Goal: Information Seeking & Learning: Find specific page/section

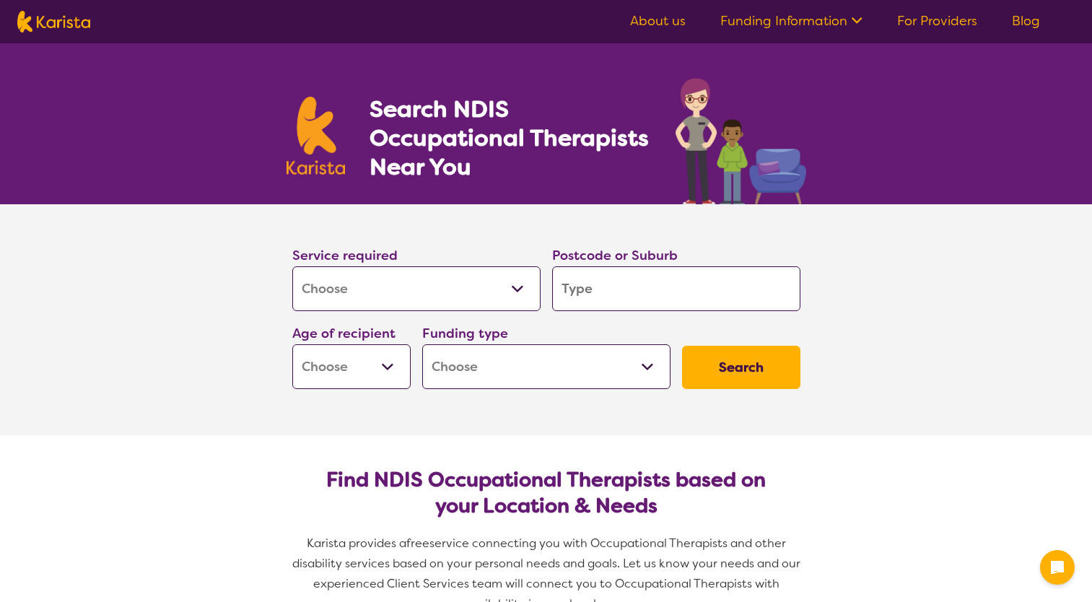
select select "[MEDICAL_DATA]"
click at [621, 291] on input "search" at bounding box center [676, 288] width 248 height 45
type input "3"
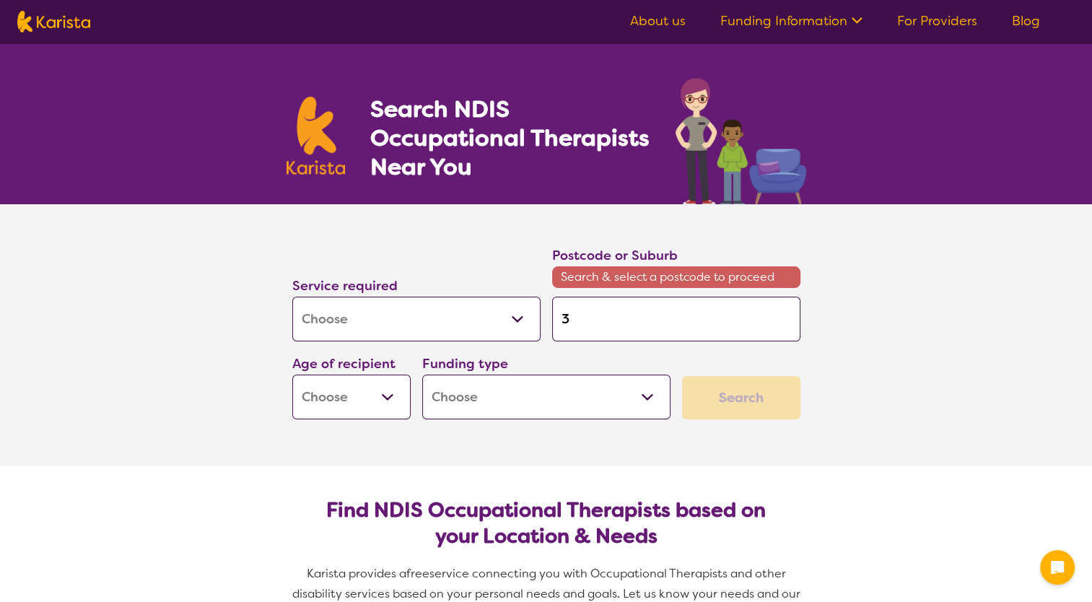
type input "39"
type input "399"
type input "3995"
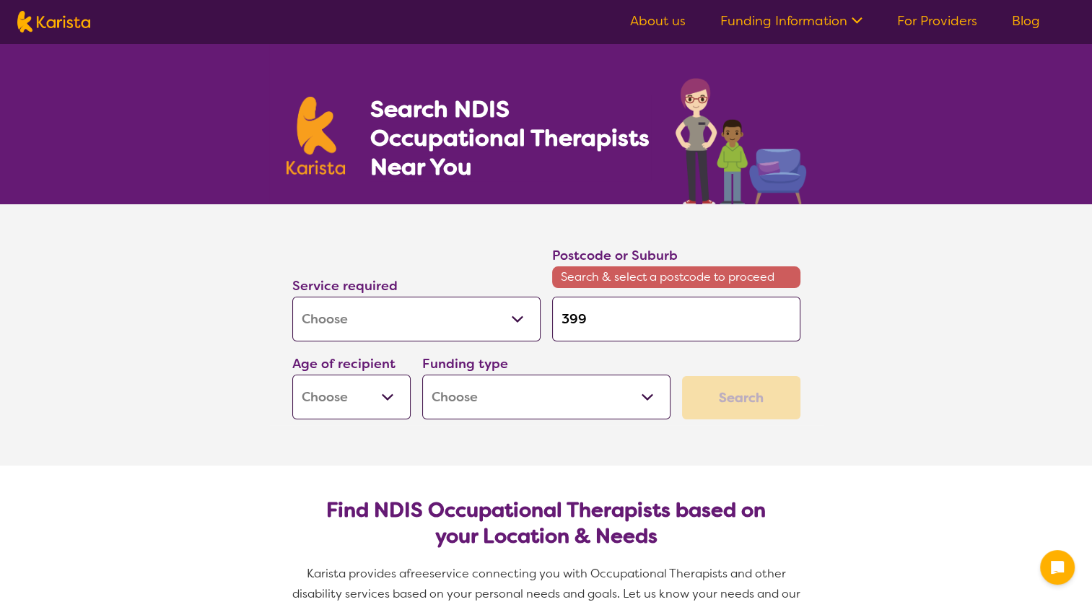
type input "3995"
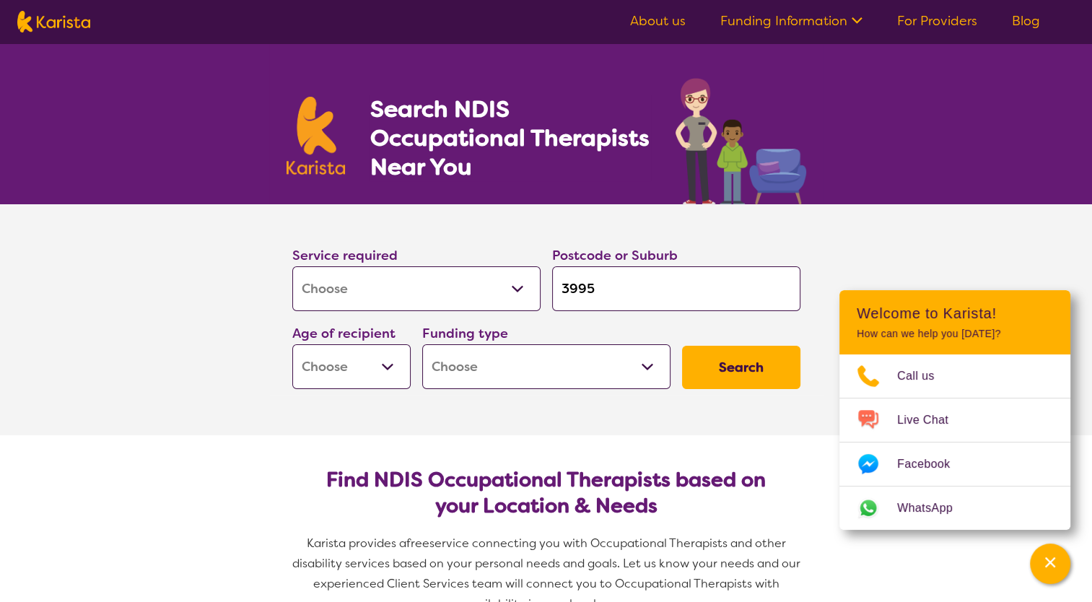
type input "3995"
click at [384, 374] on select "Early Childhood - 0 to 9 Child - 10 to 11 Adolescent - 12 to 17 Adult - 18 to 6…" at bounding box center [351, 366] width 118 height 45
select select "AD"
click at [292, 344] on select "Early Childhood - 0 to 9 Child - 10 to 11 Adolescent - 12 to 17 Adult - 18 to 6…" at bounding box center [351, 366] width 118 height 45
select select "AD"
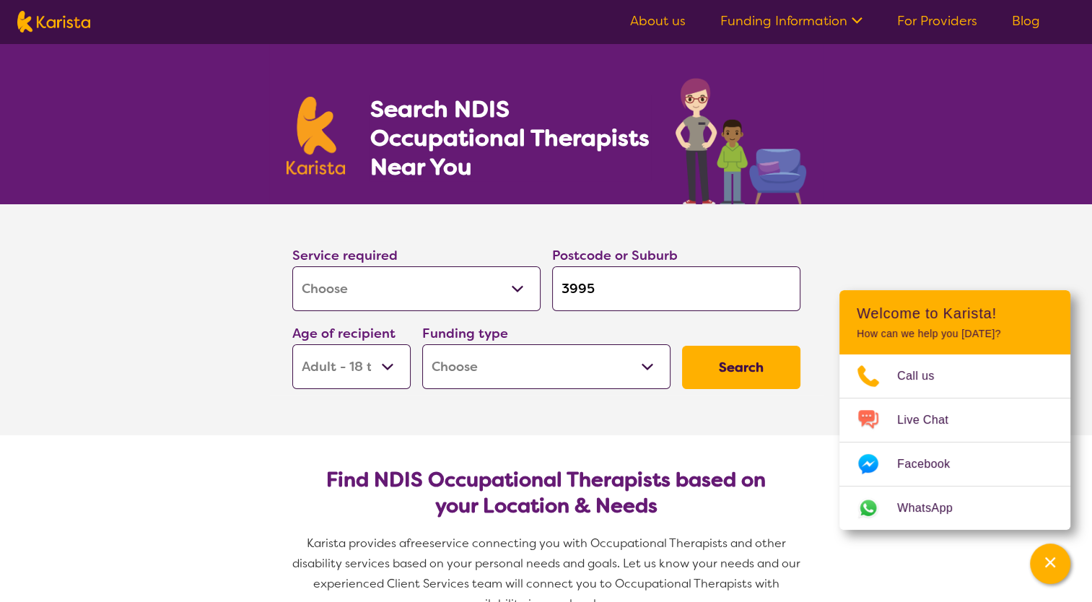
click at [647, 368] on select "Home Care Package (HCP) National Disability Insurance Scheme (NDIS) I don't know" at bounding box center [546, 366] width 248 height 45
select select "NDIS"
click at [422, 344] on select "Home Care Package (HCP) National Disability Insurance Scheme (NDIS) I don't know" at bounding box center [546, 366] width 248 height 45
select select "NDIS"
click at [737, 369] on button "Search" at bounding box center [741, 367] width 118 height 43
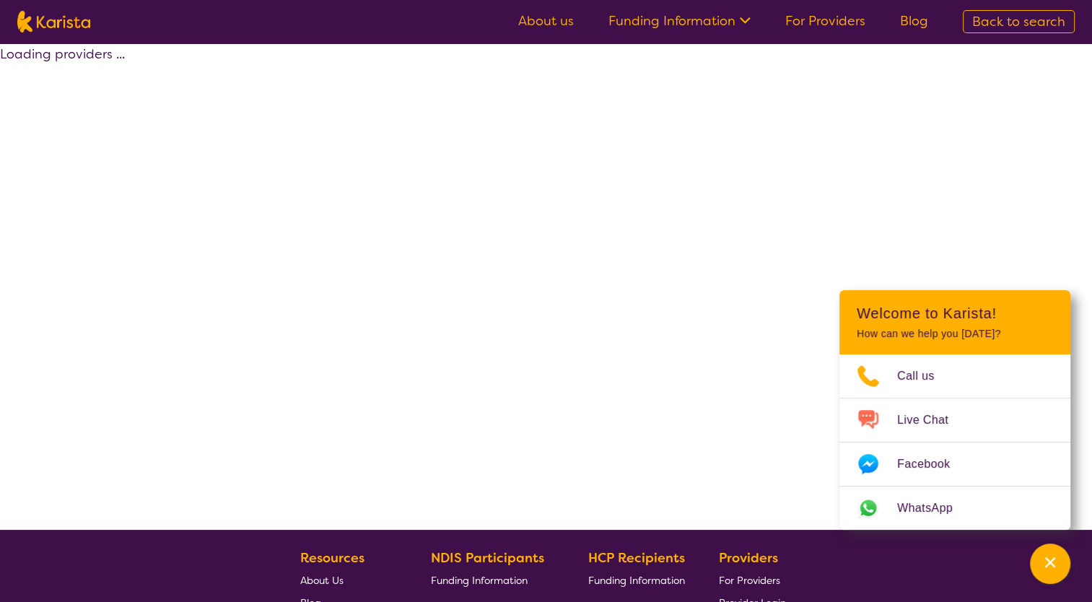
select select "by_score"
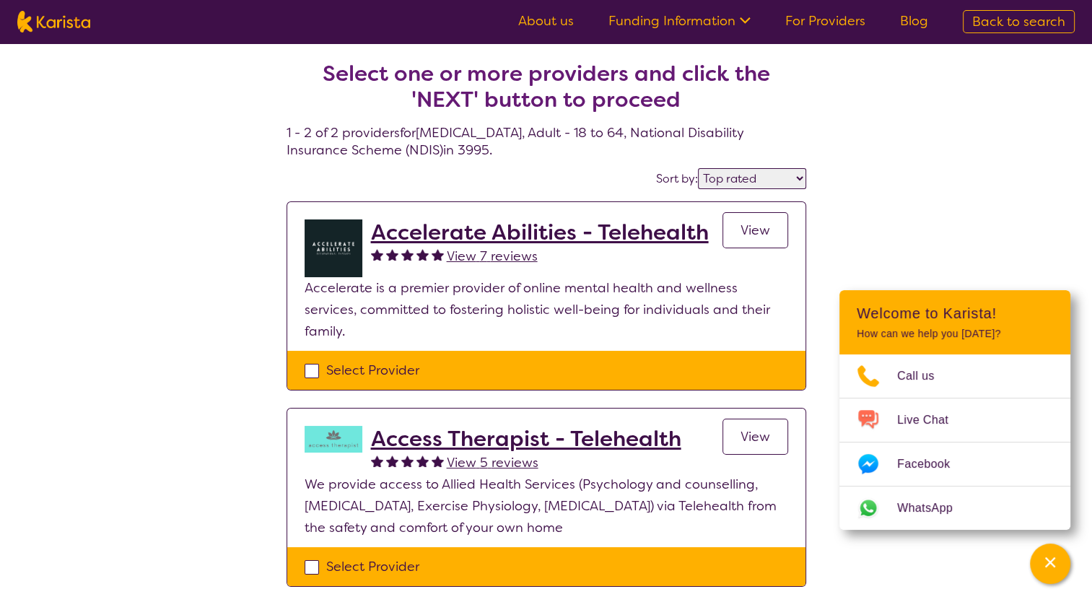
click at [729, 419] on link "View" at bounding box center [756, 437] width 66 height 36
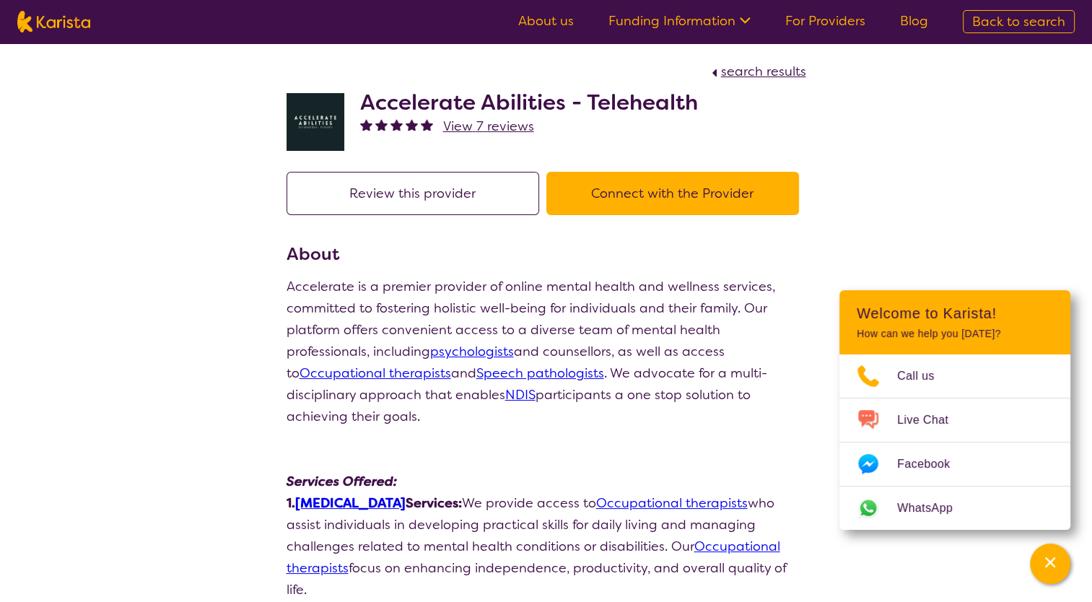
click at [353, 495] on link "[MEDICAL_DATA]" at bounding box center [350, 503] width 110 height 17
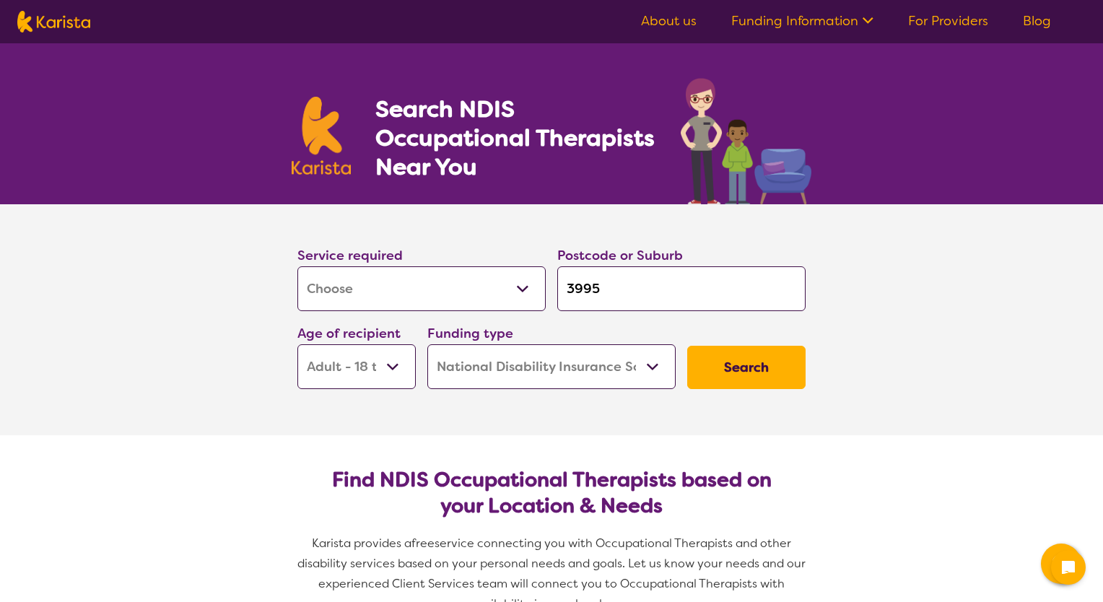
select select "[MEDICAL_DATA]"
select select "AD"
select select "NDIS"
select select "[MEDICAL_DATA]"
select select "AD"
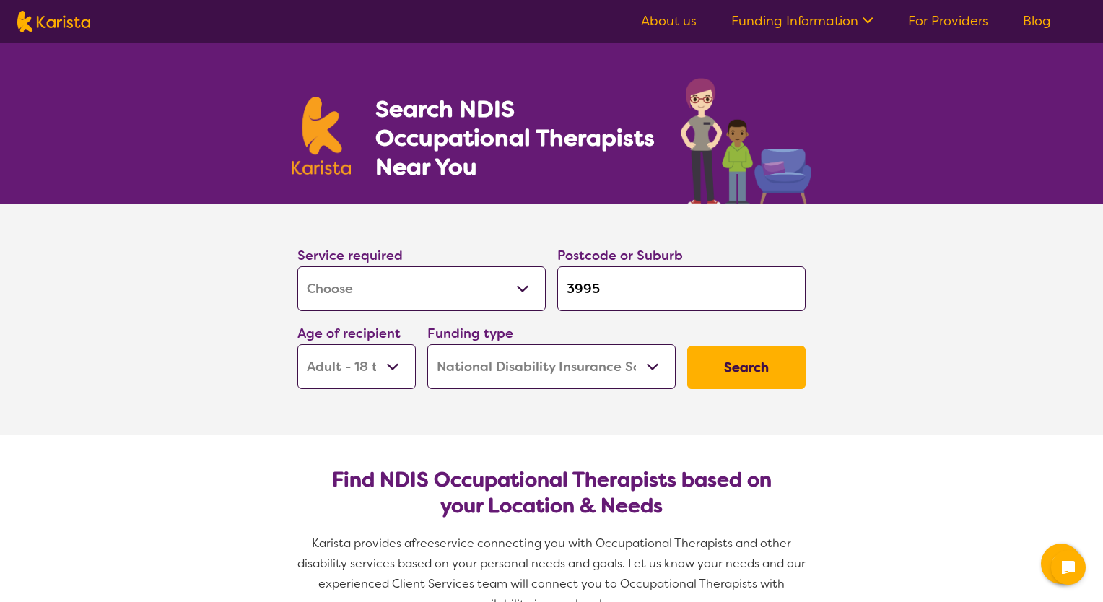
select select "NDIS"
